Goal: Transaction & Acquisition: Download file/media

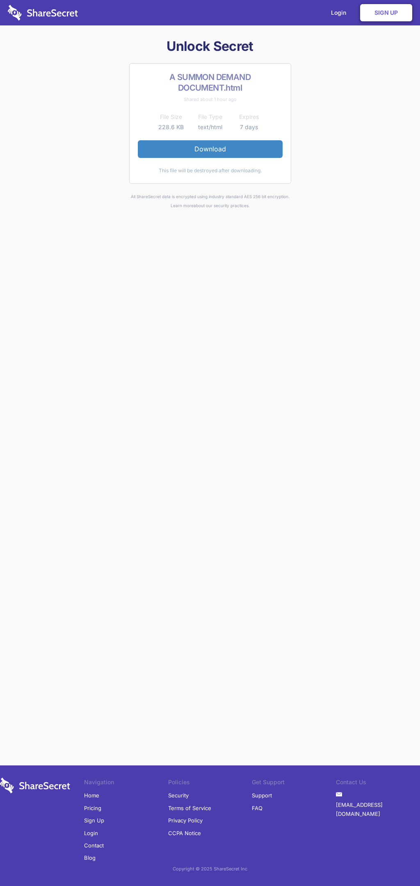
click at [210, 149] on link "Download" at bounding box center [210, 148] width 145 height 17
